Goal: Transaction & Acquisition: Book appointment/travel/reservation

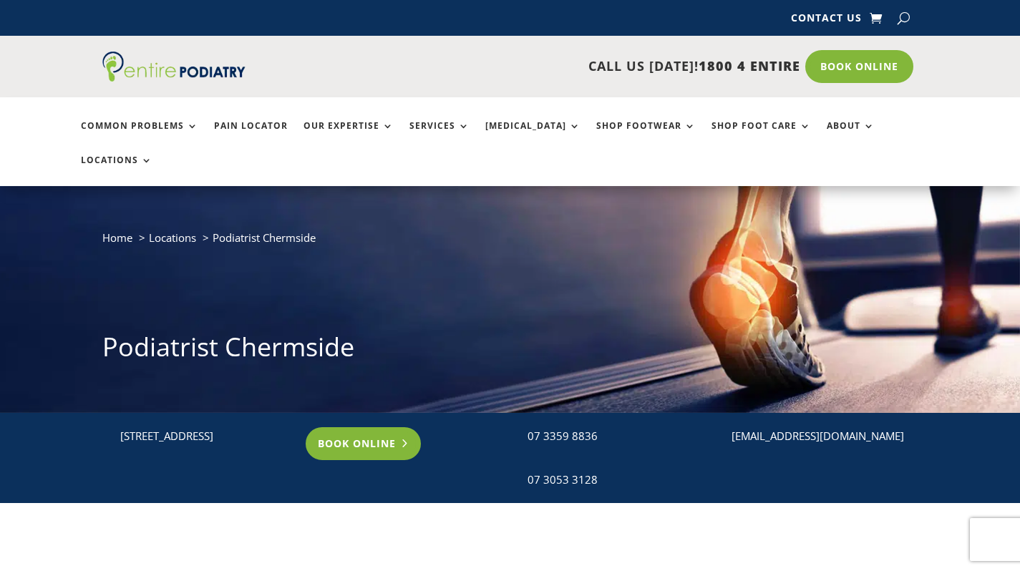
click at [354, 427] on link "Book Online" at bounding box center [363, 443] width 115 height 33
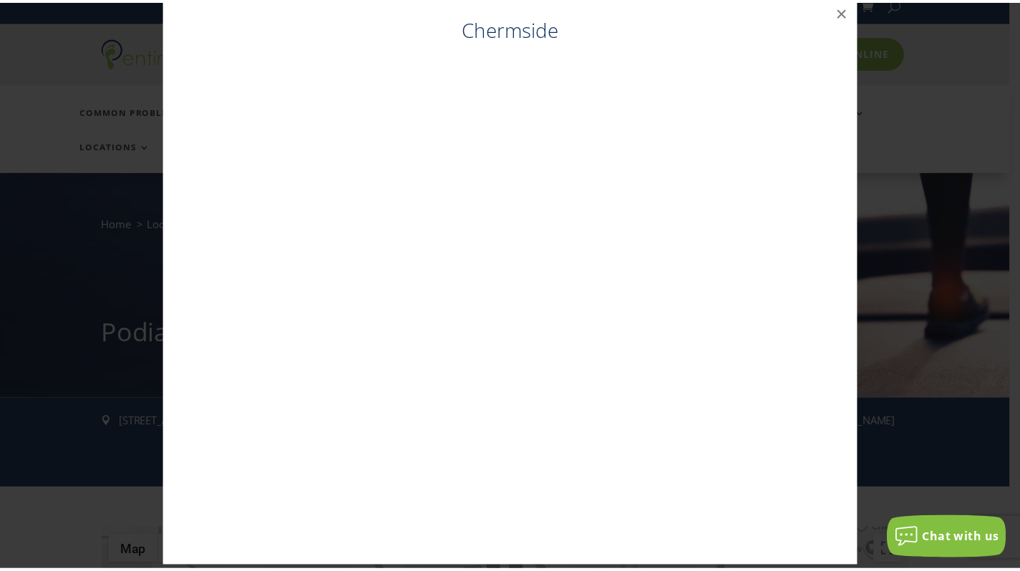
scroll to position [29, 0]
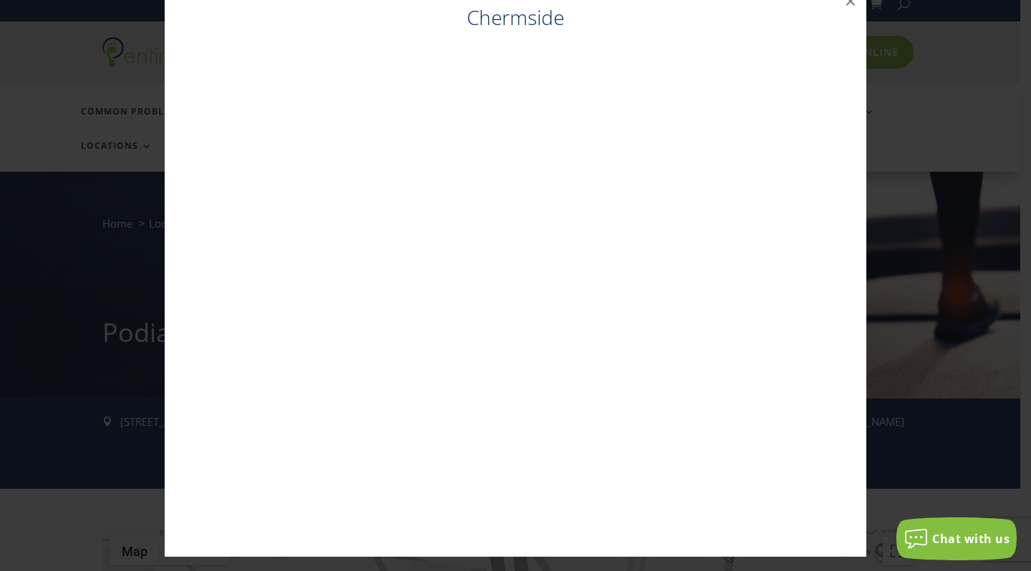
click at [130, 170] on div "Chermside ×" at bounding box center [516, 271] width 1020 height 600
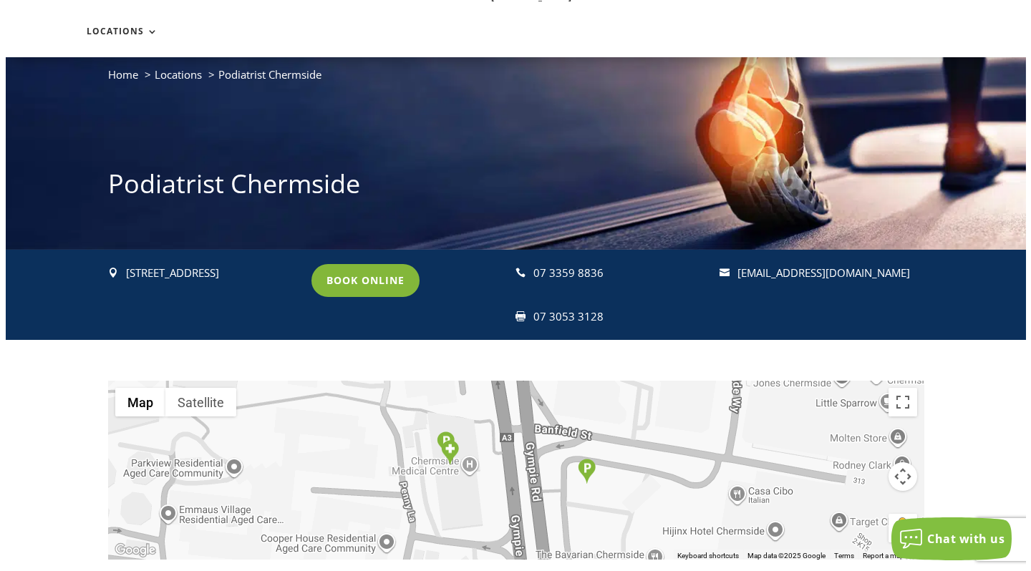
scroll to position [0, 0]
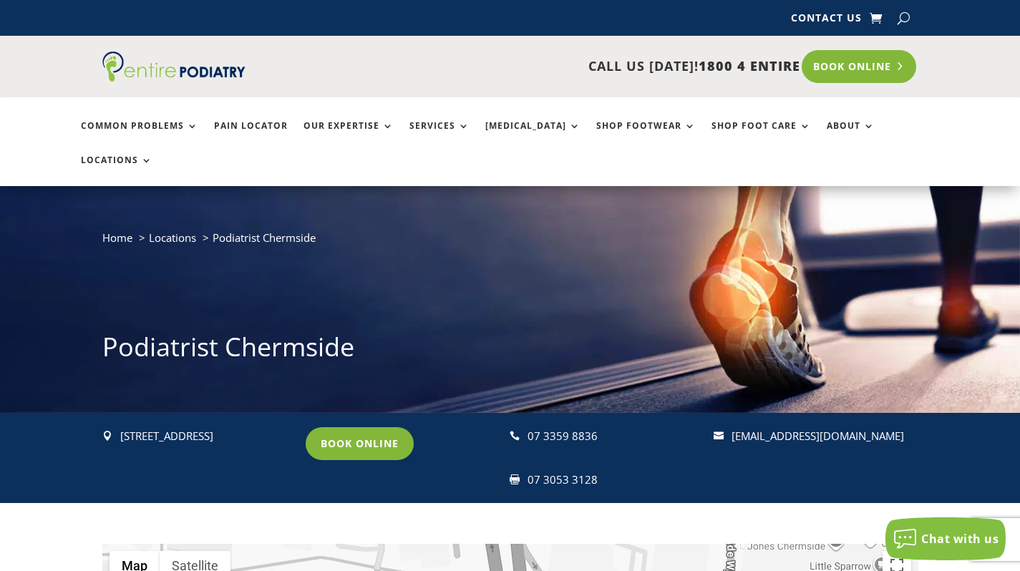
click at [856, 62] on link "Book Online" at bounding box center [859, 66] width 115 height 33
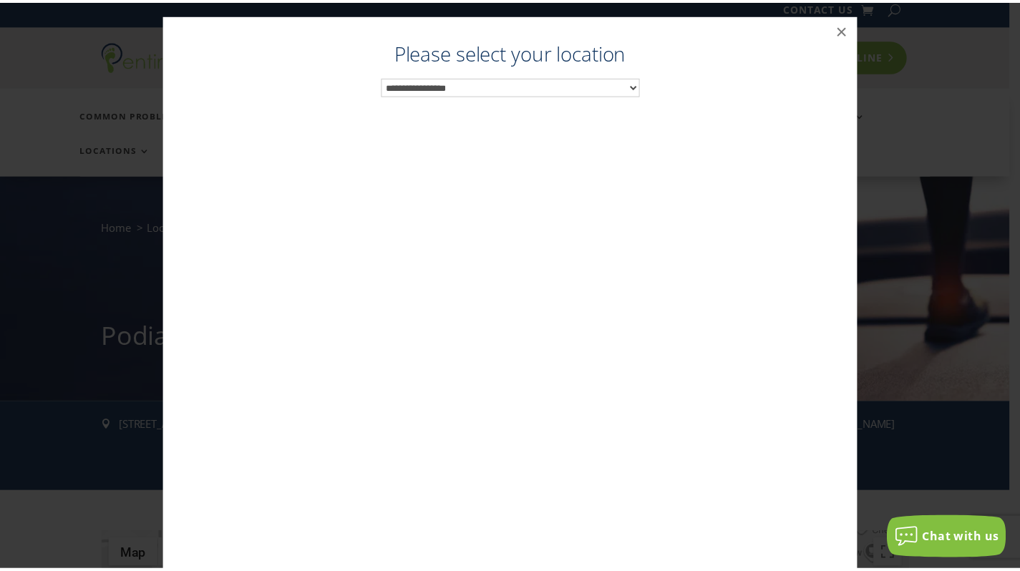
scroll to position [14, 0]
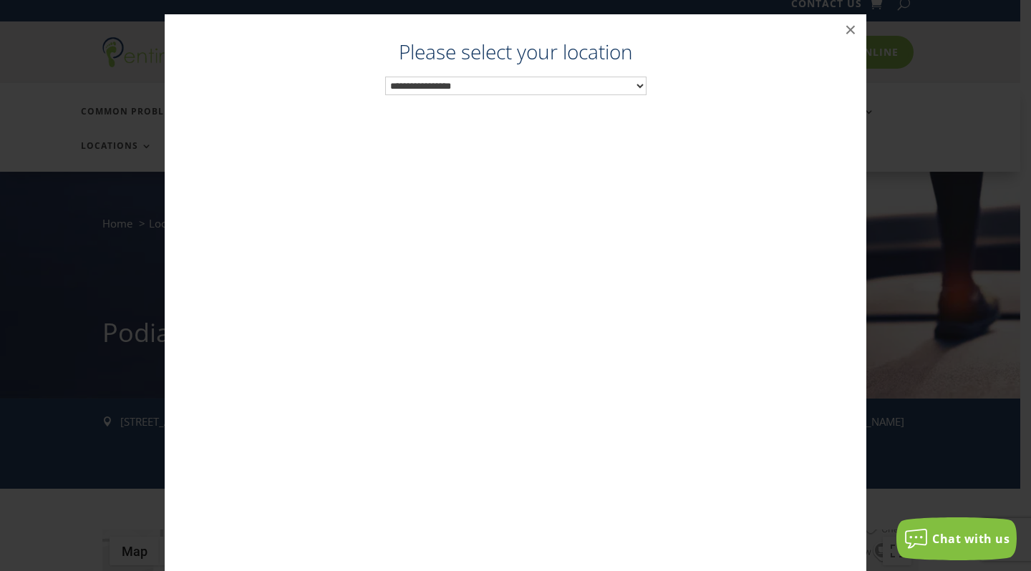
click at [634, 85] on select "**********" at bounding box center [515, 86] width 261 height 19
click at [846, 32] on button "×" at bounding box center [851, 30] width 32 height 32
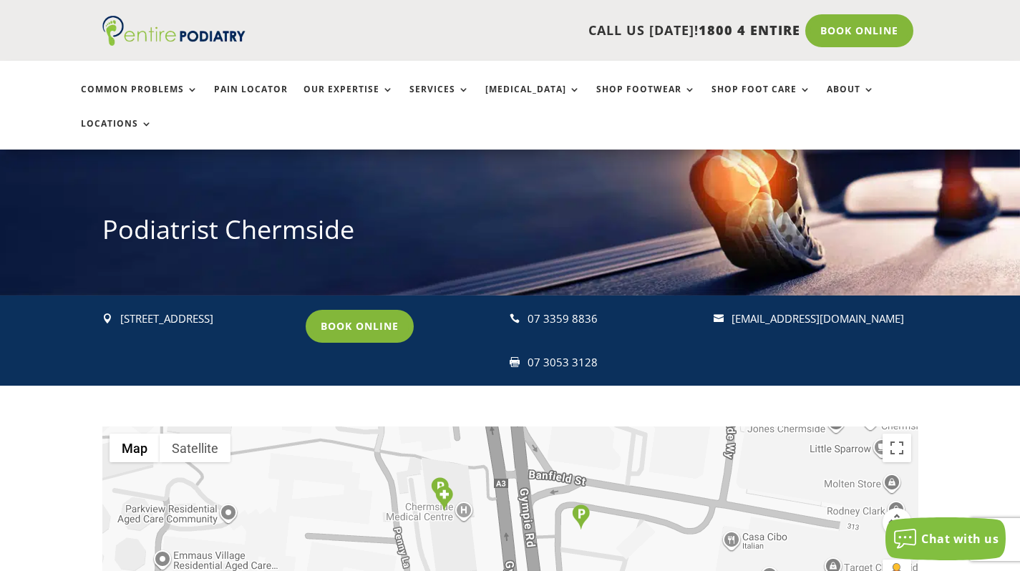
scroll to position [0, 0]
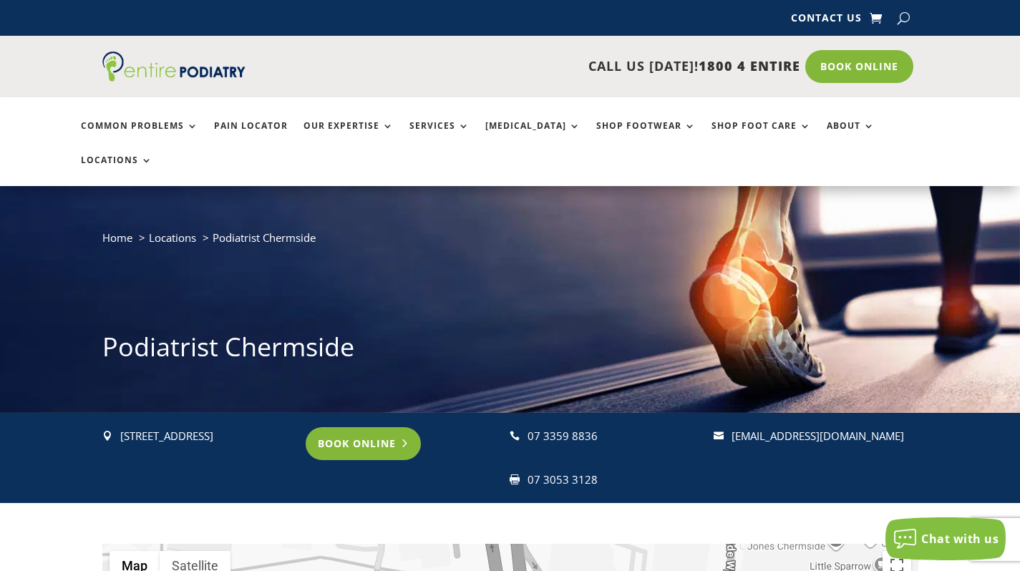
click at [362, 427] on link "Book Online" at bounding box center [363, 443] width 115 height 33
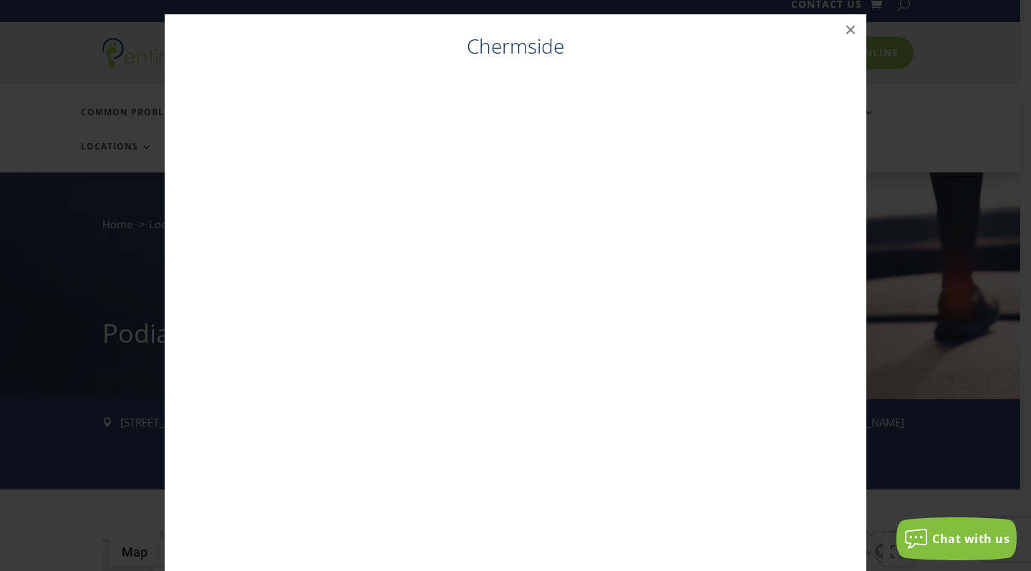
scroll to position [14, 0]
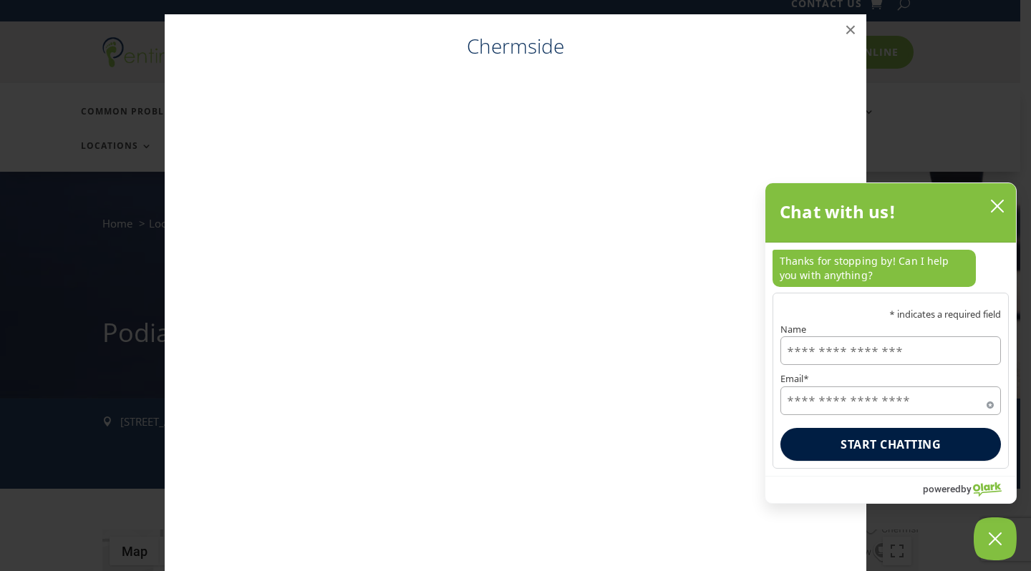
click at [995, 209] on icon "close chatbox" at bounding box center [997, 206] width 14 height 14
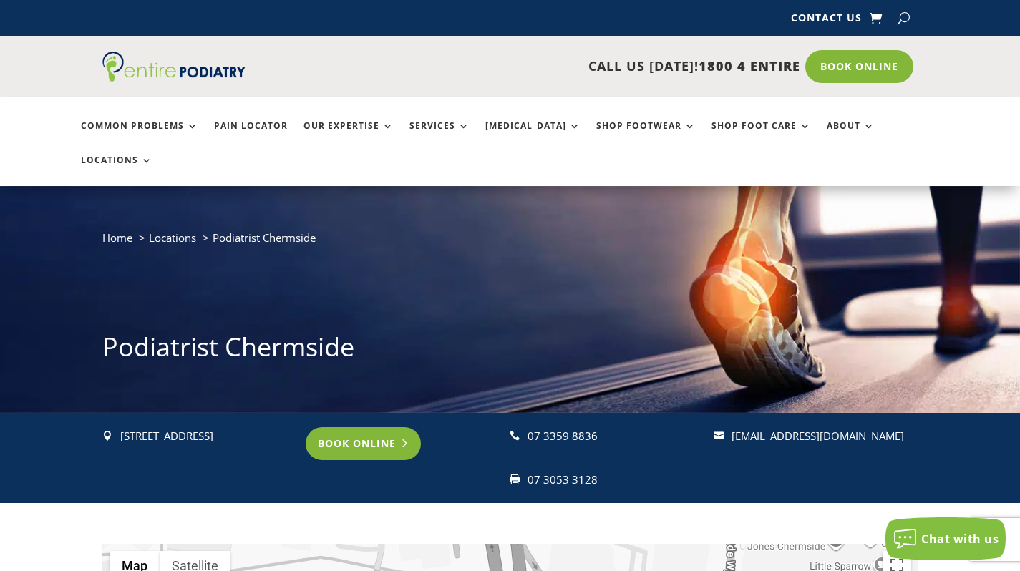
click at [386, 427] on link "Book Online" at bounding box center [363, 443] width 115 height 33
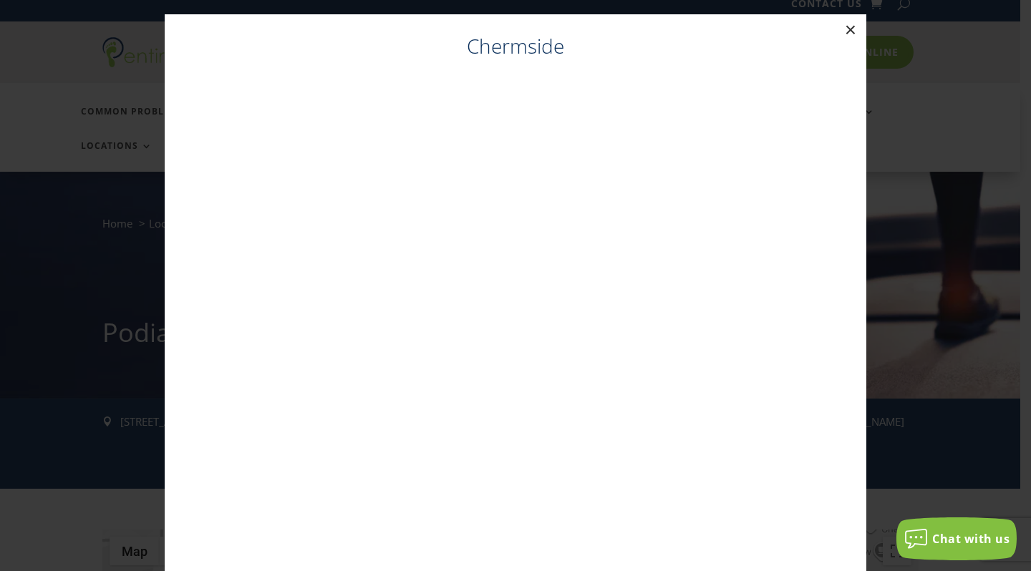
click at [847, 28] on button "×" at bounding box center [851, 30] width 32 height 32
